Goal: Check status: Check status

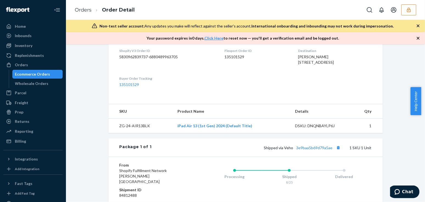
click at [405, 9] on button "button" at bounding box center [408, 9] width 15 height 11
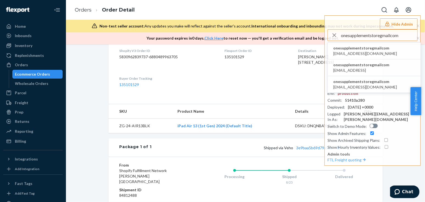
type input "onesupplementstoregmailcom"
click at [356, 50] on span "onesupplementstoregmailcom" at bounding box center [365, 47] width 64 height 5
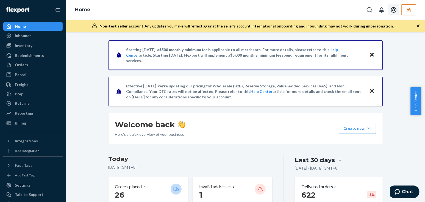
click at [404, 7] on button "button" at bounding box center [408, 9] width 15 height 11
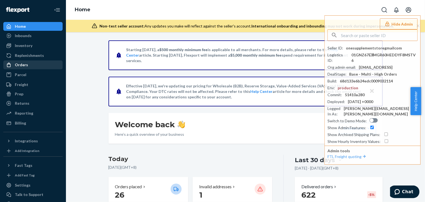
click at [26, 62] on div "Orders" at bounding box center [21, 64] width 13 height 5
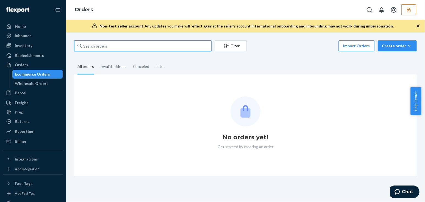
click at [119, 43] on input "text" at bounding box center [142, 45] width 137 height 11
paste input "136077179"
type input "136077179"
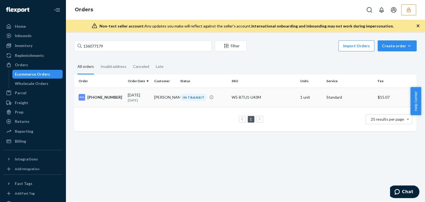
click at [136, 102] on p "18 days ago" at bounding box center [139, 100] width 22 height 5
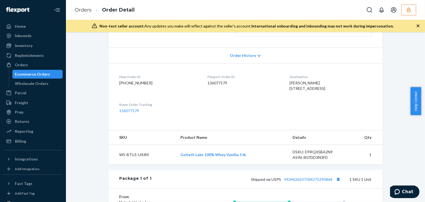
scroll to position [175, 0]
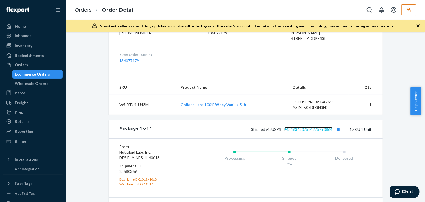
click at [306, 131] on link "9434636207584275290864" at bounding box center [308, 129] width 48 height 5
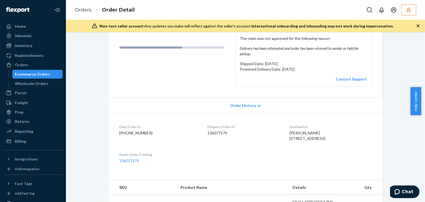
scroll to position [0, 0]
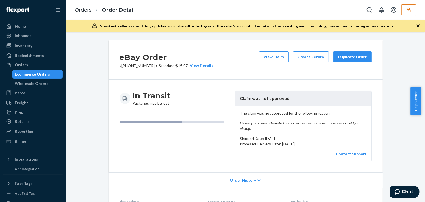
click at [267, 58] on button "View Claim" at bounding box center [274, 56] width 30 height 11
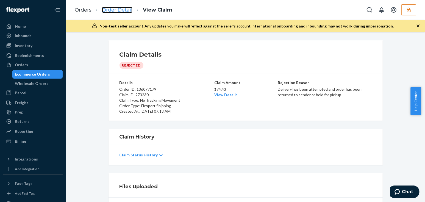
click at [124, 12] on link "Order Detail" at bounding box center [117, 10] width 30 height 6
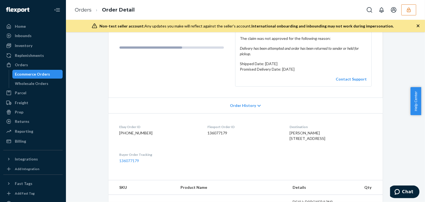
click at [215, 131] on dd "136077179" at bounding box center [244, 132] width 73 height 5
copy dd "136077179"
click at [413, 9] on button "button" at bounding box center [408, 9] width 15 height 11
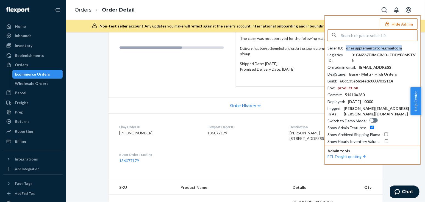
click at [369, 47] on div "onesupplementstoregmailcom" at bounding box center [374, 47] width 56 height 5
click at [198, 74] on div "In Transit Packages may be lost" at bounding box center [174, 51] width 111 height 71
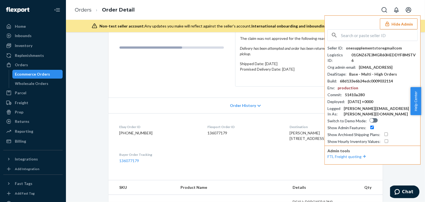
click at [401, 29] on div at bounding box center [372, 35] width 90 height 12
click at [394, 23] on button "Hide Admin" at bounding box center [399, 23] width 38 height 11
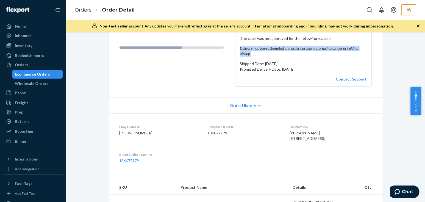
drag, startPoint x: 253, startPoint y: 53, endPoint x: 239, endPoint y: 47, distance: 15.1
click at [240, 47] on em "Delivery has been attempted and order has been returned to sender or held for p…" at bounding box center [303, 51] width 127 height 11
copy em "Delivery has been attempted and order has been returned to sender or held for p…"
click at [27, 81] on div "Wholesale Orders" at bounding box center [31, 83] width 33 height 5
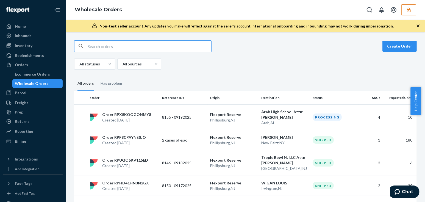
click at [127, 43] on input "text" at bounding box center [150, 46] width 124 height 11
type input "RPF8CPAYNESJO"
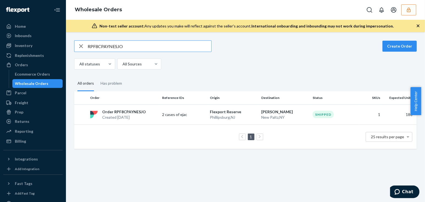
click at [150, 117] on div "Order RPF8CPAYNESJO Created Sep 18, 2025" at bounding box center [124, 114] width 72 height 11
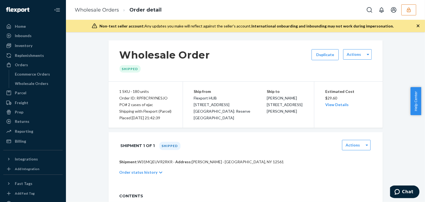
scroll to position [25, 0]
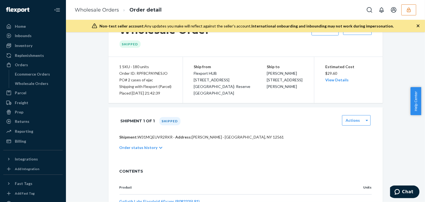
click at [88, 133] on div "Wholesale Order Shipped Duplicate Actions 1 SKU · 180 units Order ID: RPF8CPAYN…" at bounding box center [245, 158] width 351 height 285
click at [97, 110] on div "Wholesale Order Shipped Duplicate Actions 1 SKU · 180 units Order ID: RPF8CPAYN…" at bounding box center [245, 158] width 351 height 285
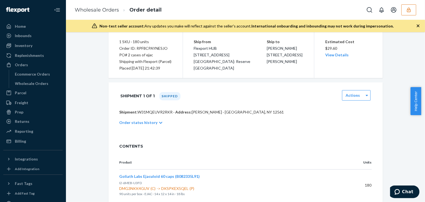
click at [91, 92] on div "Wholesale Order Shipped Duplicate Actions 1 SKU · 180 units Order ID: RPF8CPAYN…" at bounding box center [245, 133] width 351 height 285
click at [97, 119] on div "Wholesale Order Shipped Duplicate Actions 1 SKU · 180 units Order ID: RPF8CPAYN…" at bounding box center [245, 133] width 351 height 285
click at [68, 115] on div "Wholesale Order Shipped Duplicate Actions 1 SKU · 180 units Order ID: RPF8CPAYN…" at bounding box center [245, 133] width 359 height 285
click at [23, 66] on div "Orders" at bounding box center [21, 64] width 13 height 5
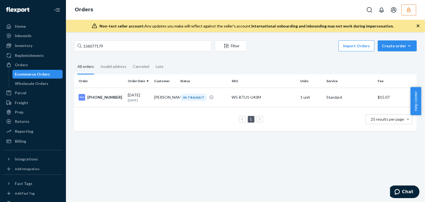
click at [408, 8] on icon "button" at bounding box center [408, 9] width 4 height 5
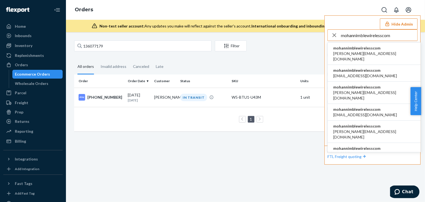
type input "mohannimblewirelesscom"
click at [368, 53] on span "arnab@nimblewireless.com" at bounding box center [374, 56] width 82 height 11
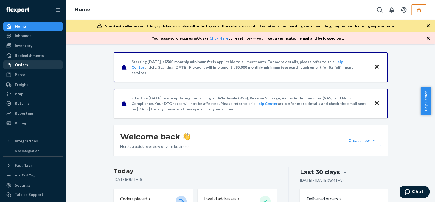
click at [29, 60] on link "Orders" at bounding box center [32, 64] width 59 height 9
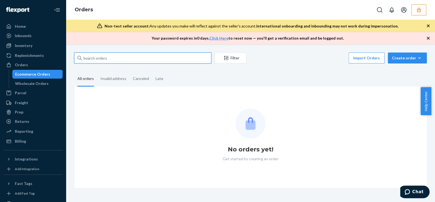
click at [131, 60] on input "text" at bounding box center [142, 57] width 137 height 11
paste input "15145"
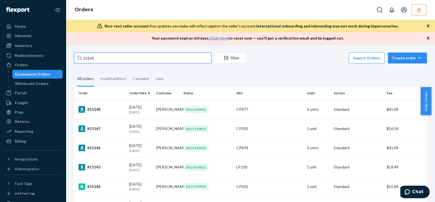
click at [118, 60] on input "15145" at bounding box center [142, 57] width 137 height 11
click at [116, 56] on input "15145" at bounding box center [142, 57] width 137 height 11
paste input "#BYT0T1AFGX"
type input "#BYT0T1AFGX"
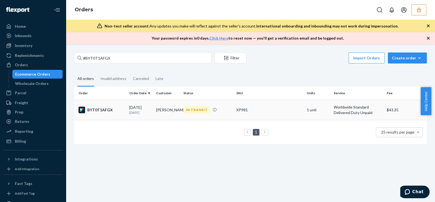
click at [146, 109] on div "08/28/2025 25 days ago" at bounding box center [140, 110] width 23 height 10
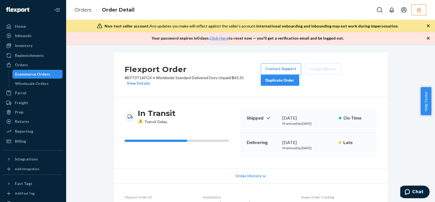
click at [427, 70] on div "Flexport Order # BYT0T1AFGX • Worldwide Standard Delivered Duty Unpaid / $43.35…" at bounding box center [250, 123] width 369 height 158
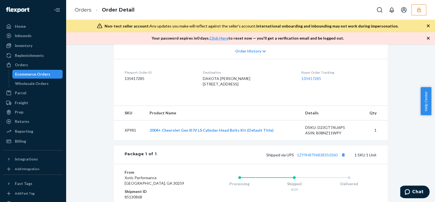
scroll to position [150, 0]
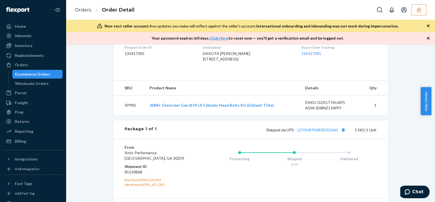
click at [425, 60] on div "Flexport Order # BYT0T1AFGX • Worldwide Standard Delivered Duty Unpaid / $43.35…" at bounding box center [250, 78] width 361 height 351
click at [304, 133] on div "Shipped via UPS 1ZY9H8796838350360 1 SKU 1 Unit" at bounding box center [266, 129] width 220 height 7
click at [302, 132] on link "1ZY9H8796838350360" at bounding box center [317, 129] width 41 height 5
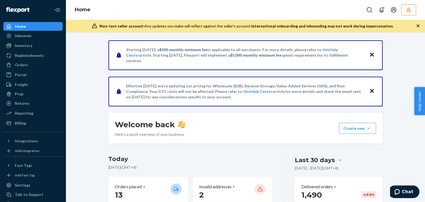
click at [31, 38] on div "Inbounds" at bounding box center [33, 36] width 58 height 8
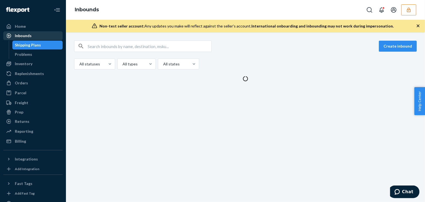
click at [32, 34] on div "Inbounds" at bounding box center [33, 36] width 58 height 8
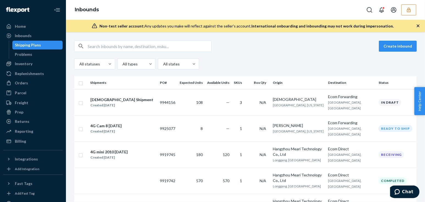
click at [247, 58] on div "All statuses All types All states" at bounding box center [245, 63] width 342 height 11
click at [155, 100] on div "Vaishali Shipment Created Sep 22, 2025" at bounding box center [122, 103] width 65 height 12
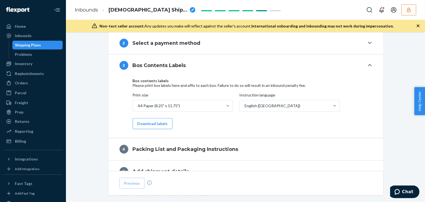
scroll to position [249, 0]
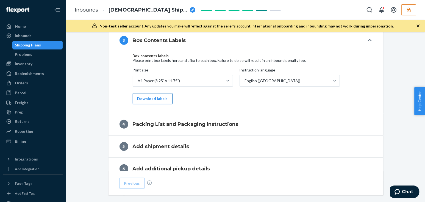
click at [148, 96] on button "Download labels" at bounding box center [153, 98] width 40 height 11
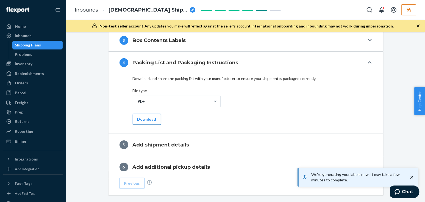
click at [141, 118] on button "Download" at bounding box center [147, 119] width 28 height 11
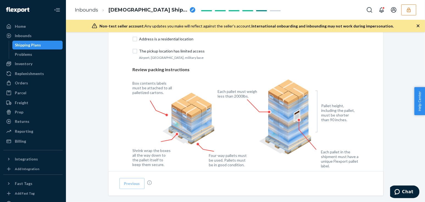
scroll to position [299, 0]
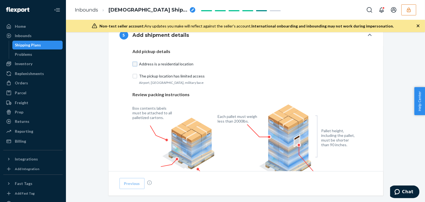
click at [133, 62] on input "Address is a residential location" at bounding box center [135, 64] width 4 height 4
checkbox input "true"
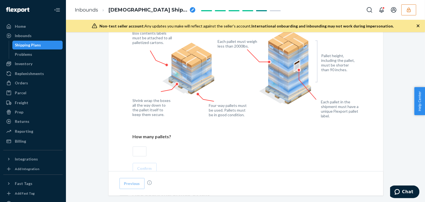
scroll to position [449, 0]
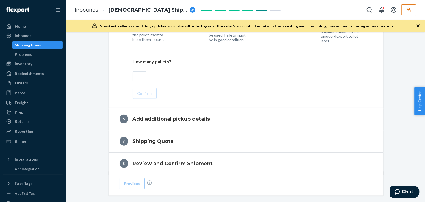
click at [138, 74] on input "text" at bounding box center [140, 76] width 14 height 10
type input "0"
type input "1"
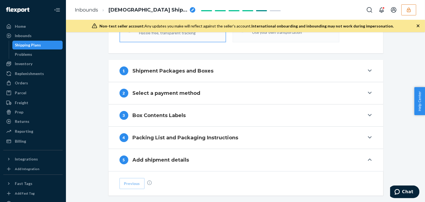
scroll to position [100, 0]
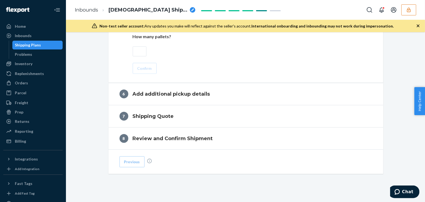
scroll to position [449, 0]
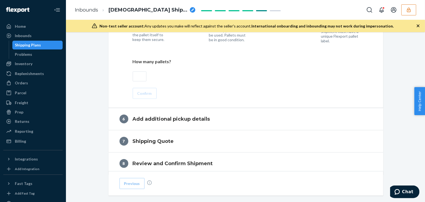
click at [138, 80] on input "text" at bounding box center [140, 76] width 14 height 10
click at [212, 96] on div "Confirm" at bounding box center [246, 93] width 226 height 11
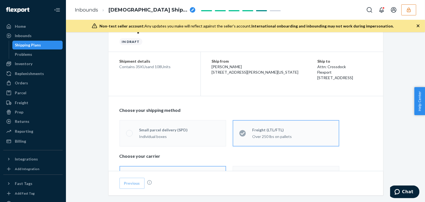
scroll to position [50, 0]
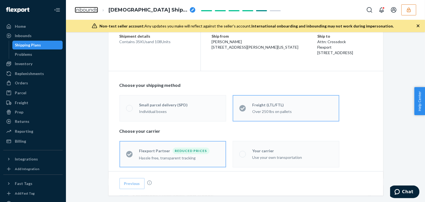
click at [91, 8] on link "Inbounds" at bounding box center [86, 10] width 23 height 6
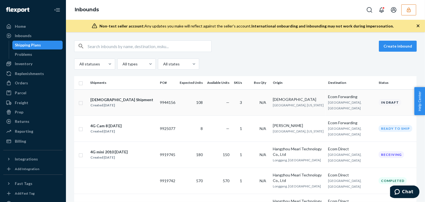
click at [165, 99] on td "9944156" at bounding box center [168, 102] width 20 height 26
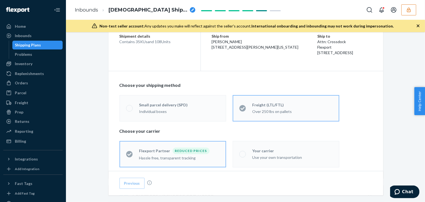
click at [183, 109] on div "Individual boxes" at bounding box center [179, 111] width 80 height 5
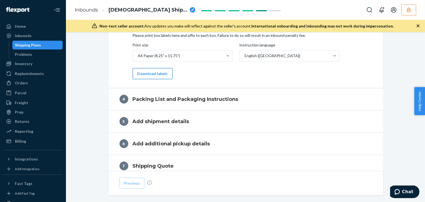
scroll to position [175, 0]
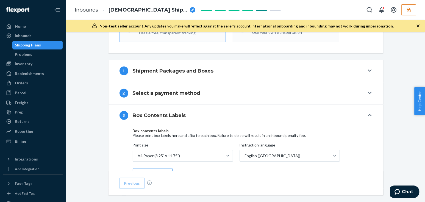
click at [180, 101] on button "2 Select a payment method" at bounding box center [245, 93] width 274 height 22
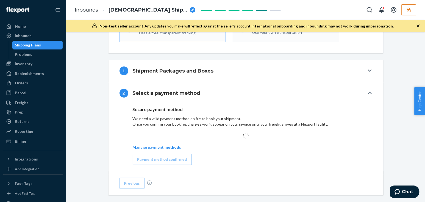
click at [202, 73] on h4 "Shipment Packages and Boxes" at bounding box center [173, 70] width 81 height 7
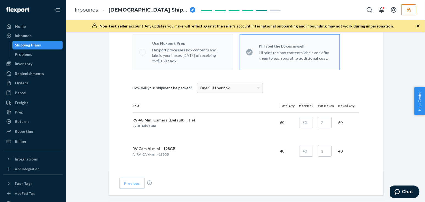
scroll to position [274, 0]
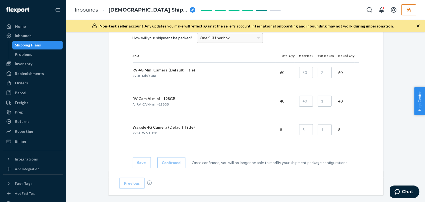
click at [88, 77] on div "Shipment In draft Shipment details Contains 3 SKUs and 108 Units Ship from Vais…" at bounding box center [245, 146] width 351 height 761
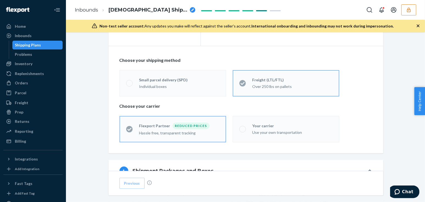
scroll to position [100, 0]
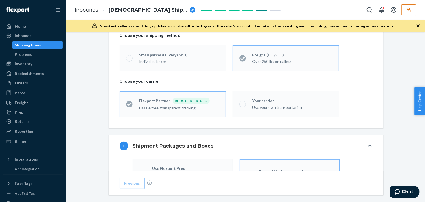
click at [406, 8] on icon "button" at bounding box center [408, 9] width 5 height 5
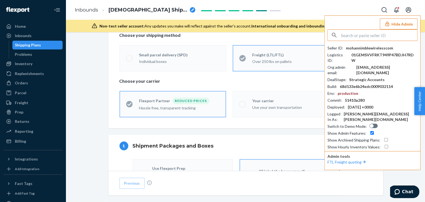
click at [361, 51] on div "Seller ID : mohannimblewirelesscom Logistics ID : 01GEMSVVFRKT949P47BDJH7RDW Or…" at bounding box center [372, 97] width 90 height 104
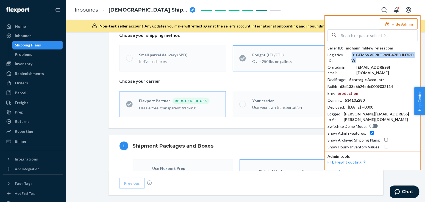
click at [361, 51] on div "Seller ID : mohannimblewirelesscom Logistics ID : 01GEMSVVFRKT949P47BDJH7RDW Or…" at bounding box center [372, 97] width 90 height 104
click at [361, 49] on div "mohannimblewirelesscom" at bounding box center [369, 47] width 47 height 5
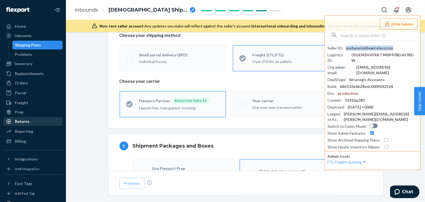
copy div "mohannimblewirelesscom"
click at [108, 53] on div "Choose your shipping method Small parcel delivery (SPD) Individual boxes Freigh…" at bounding box center [245, 74] width 274 height 107
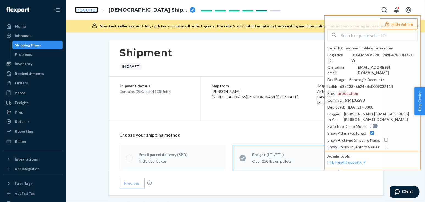
click at [91, 10] on link "Inbounds" at bounding box center [86, 10] width 23 height 6
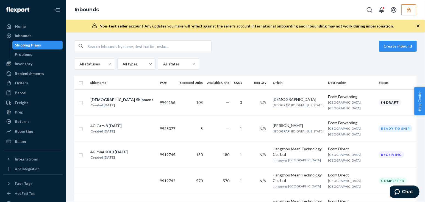
click at [407, 10] on icon "button" at bounding box center [408, 9] width 5 height 5
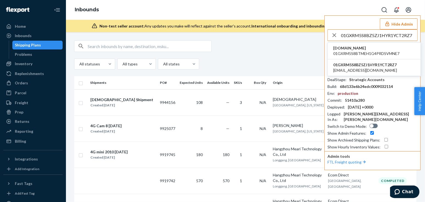
type input "01GXRM5S8BZ5ZJ1HYR1YCT2RZ7"
click at [355, 57] on li "undefining-motherhood.myshopify.com 01GXRM5S8BTMEH1G4PRDSVMNE7" at bounding box center [373, 51] width 93 height 17
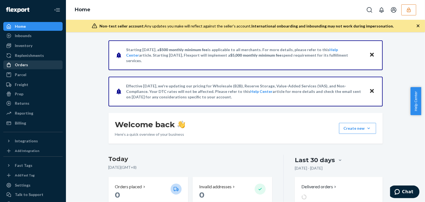
click at [24, 66] on div "Orders" at bounding box center [21, 64] width 13 height 5
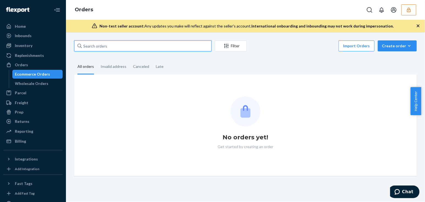
click at [96, 43] on input "text" at bounding box center [142, 45] width 137 height 11
paste input "DBB8PKDDVL6"
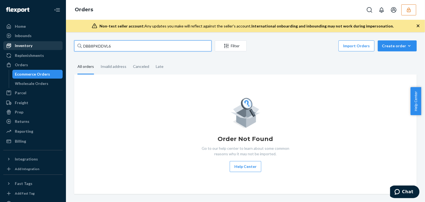
type input "DBB8PKDDVL6"
click at [26, 49] on div "Inventory" at bounding box center [33, 46] width 58 height 8
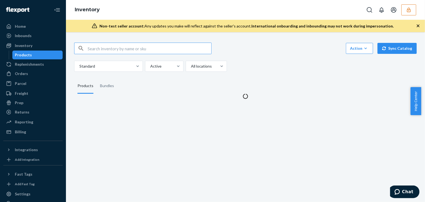
click at [110, 49] on input "text" at bounding box center [150, 48] width 124 height 11
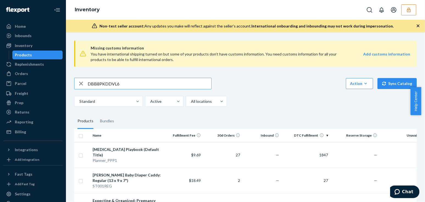
type input "DBB8PKDDVL6"
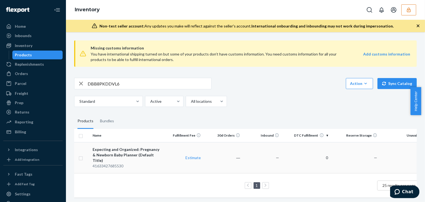
click at [231, 159] on td "―" at bounding box center [222, 157] width 39 height 31
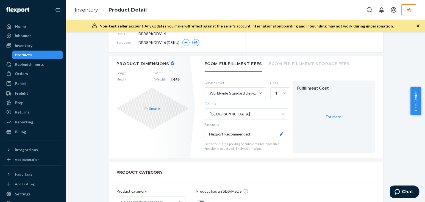
scroll to position [0, 0]
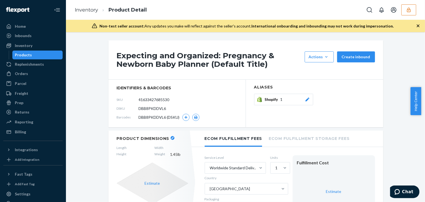
click at [150, 108] on span "DBB8PKDDVL6" at bounding box center [152, 108] width 27 height 5
copy span "DBB8PKDDVL6"
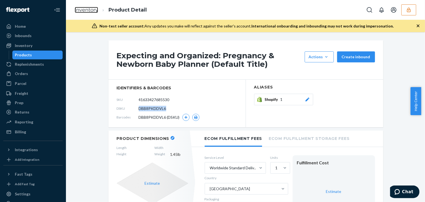
click at [86, 11] on link "Inventory" at bounding box center [86, 10] width 23 height 6
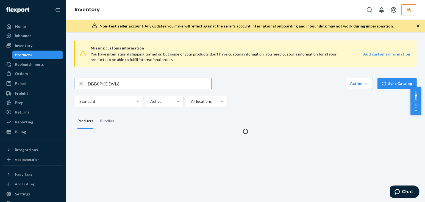
click at [121, 83] on input "DBB8PKDDVL6" at bounding box center [150, 83] width 124 height 11
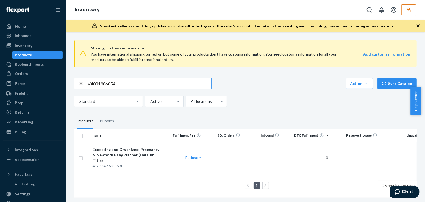
type input "V4081906854"
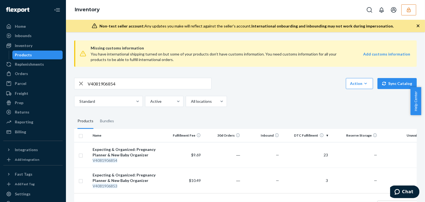
scroll to position [24, 0]
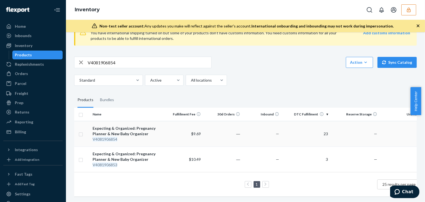
click at [142, 131] on div "Expecting & Organized: Pregnancy Planner & New Baby Organizer" at bounding box center [126, 130] width 69 height 11
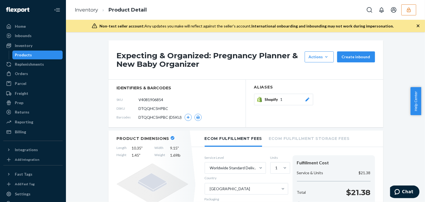
drag, startPoint x: 86, startPoint y: 55, endPoint x: 90, endPoint y: 38, distance: 17.4
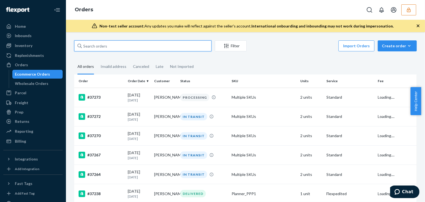
click at [147, 47] on input "text" at bounding box center [142, 45] width 137 height 11
paste input "137097151"
type input "137097151"
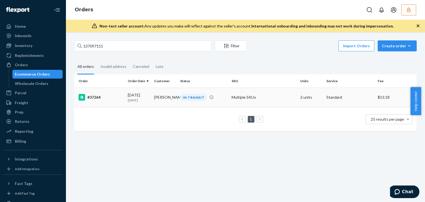
click at [125, 101] on td "[DATE] [DATE]" at bounding box center [138, 97] width 26 height 19
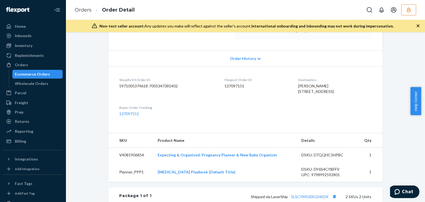
scroll to position [150, 0]
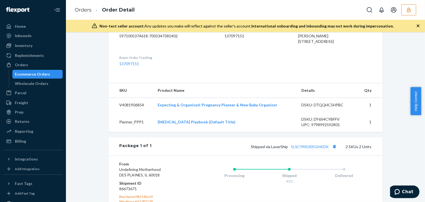
click at [88, 103] on div "Shopify Order # #37264 • Standard / $13.18 View Details Create Return Duplicate…" at bounding box center [245, 88] width 351 height 394
click at [81, 101] on div "Shopify Order # #37264 • Standard / $13.18 View Details Create Return Duplicate…" at bounding box center [245, 88] width 351 height 394
click at [328, 108] on div "DSKU: DTQQHC5HPBC" at bounding box center [327, 104] width 52 height 5
copy div "DTQQHC5HPBC"
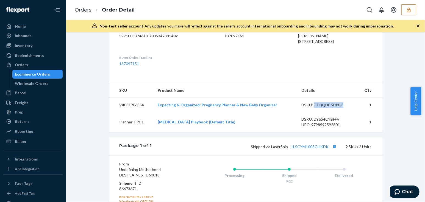
click at [277, 112] on td "Expecting & Organized: Pregnancy Planner & New Baby Organizer" at bounding box center [225, 105] width 144 height 15
drag, startPoint x: 145, startPoint y: 116, endPoint x: 116, endPoint y: 116, distance: 29.6
click at [116, 112] on td "V4081906854" at bounding box center [130, 105] width 45 height 15
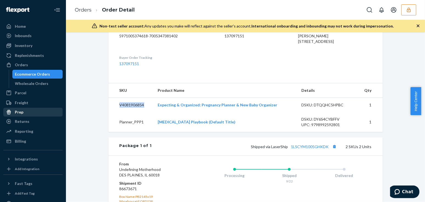
copy td "V4081906854"
click at [94, 123] on div "Shopify Order # #37264 • Standard / $13.18 View Details Create Return Duplicate…" at bounding box center [245, 88] width 351 height 394
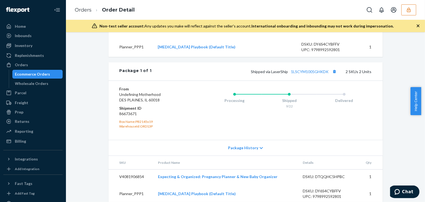
scroll to position [243, 0]
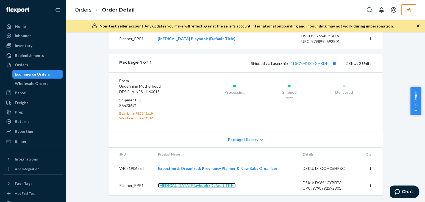
click at [187, 187] on link "[MEDICAL_DATA] Playbook (Default Title)" at bounding box center [197, 185] width 78 height 5
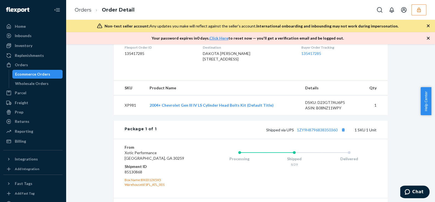
click at [421, 9] on icon "button" at bounding box center [418, 9] width 5 height 5
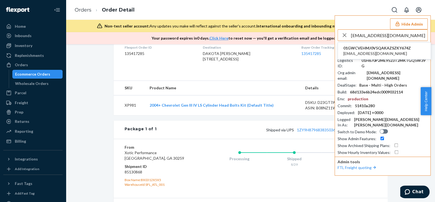
type input "customerservice@naturepetstore.com"
click at [375, 51] on span "customerservice@naturepetstore.com" at bounding box center [377, 53] width 68 height 5
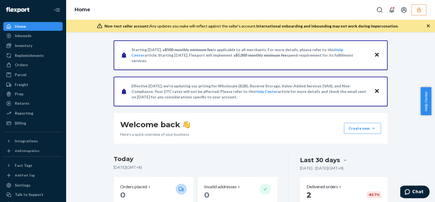
click at [21, 66] on div "Orders" at bounding box center [21, 64] width 13 height 5
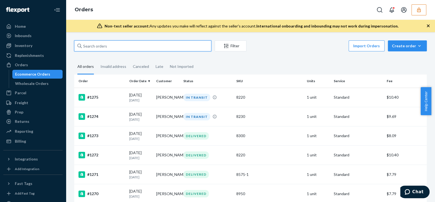
click at [119, 44] on input "text" at bounding box center [142, 45] width 137 height 11
paste input "1274"
type input "1274"
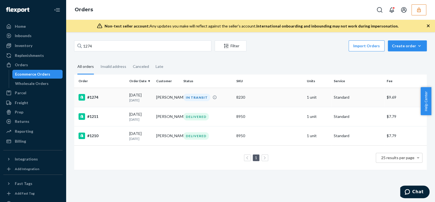
click at [127, 102] on td "09/12/2025 11 days ago" at bounding box center [140, 97] width 27 height 19
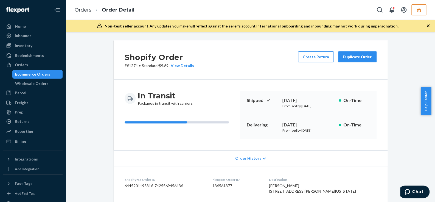
click at [428, 55] on div "Shopify Order # #1274 • Standard / $9.69 View Details Create Return Duplicate O…" at bounding box center [250, 117] width 369 height 170
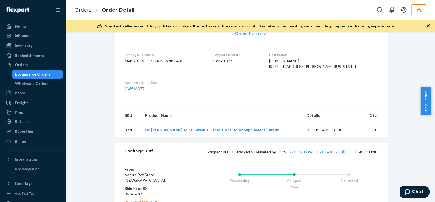
scroll to position [175, 0]
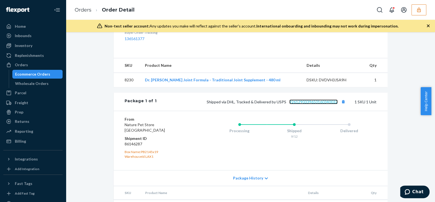
click at [307, 104] on link "9261290339650160340032" at bounding box center [313, 101] width 48 height 5
click at [133, 147] on dd "86146287" at bounding box center [158, 143] width 66 height 5
copy dd "86146287"
click at [106, 103] on div "Shopify Order # #1274 • Standard / $9.69 View Details Create Return Duplicate O…" at bounding box center [250, 49] width 361 height 366
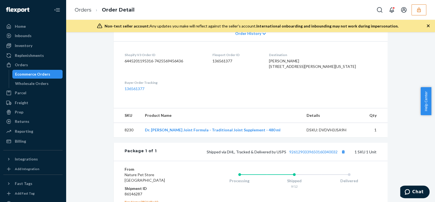
scroll to position [100, 0]
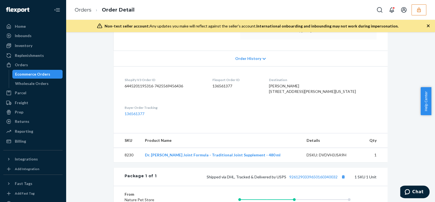
click at [232, 53] on div "Order History" at bounding box center [251, 59] width 274 height 16
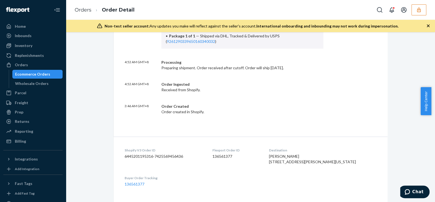
scroll to position [200, 0]
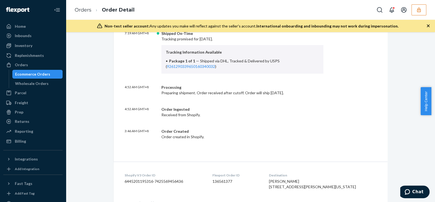
click at [80, 77] on div "Shopify Order # #1274 • Standard / $9.69 View Details Create Return Duplicate O…" at bounding box center [250, 121] width 361 height 561
click at [427, 12] on div "Orders Order Detail" at bounding box center [250, 10] width 369 height 20
click at [420, 12] on icon "button" at bounding box center [418, 9] width 5 height 5
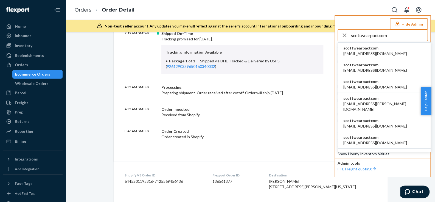
type input "scottwearpactcom"
click at [351, 49] on span "scottwearpactcom" at bounding box center [375, 47] width 64 height 5
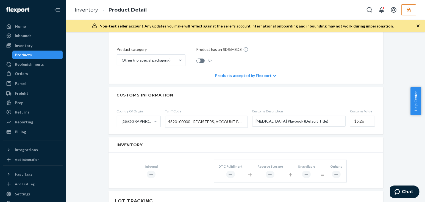
scroll to position [274, 0]
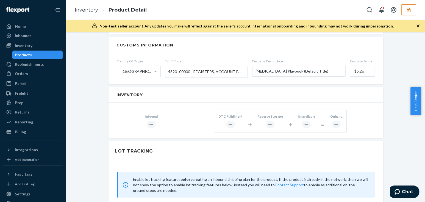
click at [88, 100] on div "Postpartum Playbook (Default Title) Actions Hide Create inbound identifiers & b…" at bounding box center [245, 97] width 351 height 663
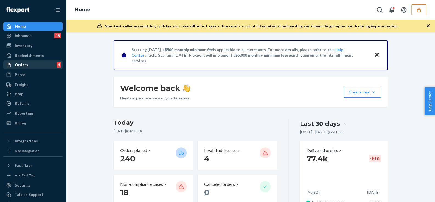
click at [26, 68] on div "Orders 4" at bounding box center [33, 65] width 58 height 8
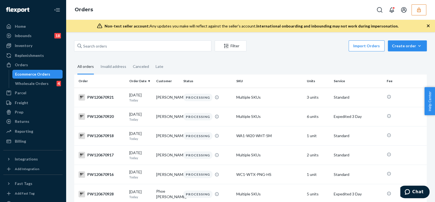
click at [427, 25] on icon "button" at bounding box center [427, 25] width 5 height 5
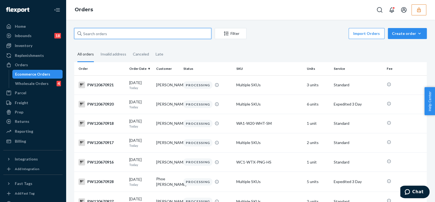
click at [183, 30] on input "text" at bounding box center [142, 33] width 137 height 11
paste input "PW120633690"
type input "PW120633690"
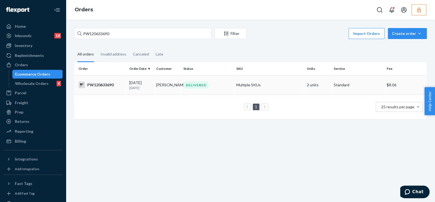
click at [137, 88] on p "[DATE]" at bounding box center [140, 87] width 23 height 5
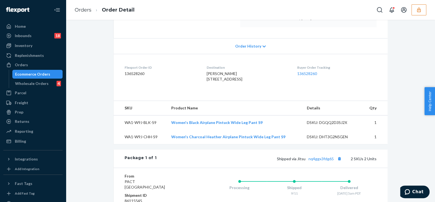
scroll to position [150, 0]
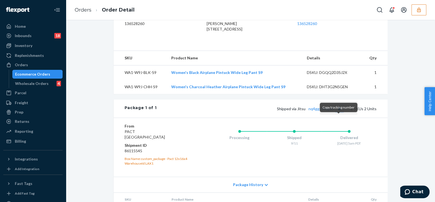
click at [339, 112] on button "Copy tracking number" at bounding box center [339, 108] width 7 height 7
click at [75, 78] on div "Website Order # PW120633690 • Standard / $8.06 View Details Submit Claim Create…" at bounding box center [250, 59] width 361 height 363
click at [90, 83] on div "Website Order # PW120633690 • Standard / $8.06 View Details Submit Claim Create…" at bounding box center [250, 59] width 361 height 363
click at [416, 8] on icon "button" at bounding box center [418, 9] width 5 height 5
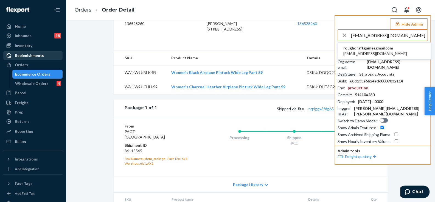
type input "[EMAIL_ADDRESS][DOMAIN_NAME]"
